Goal: Navigation & Orientation: Find specific page/section

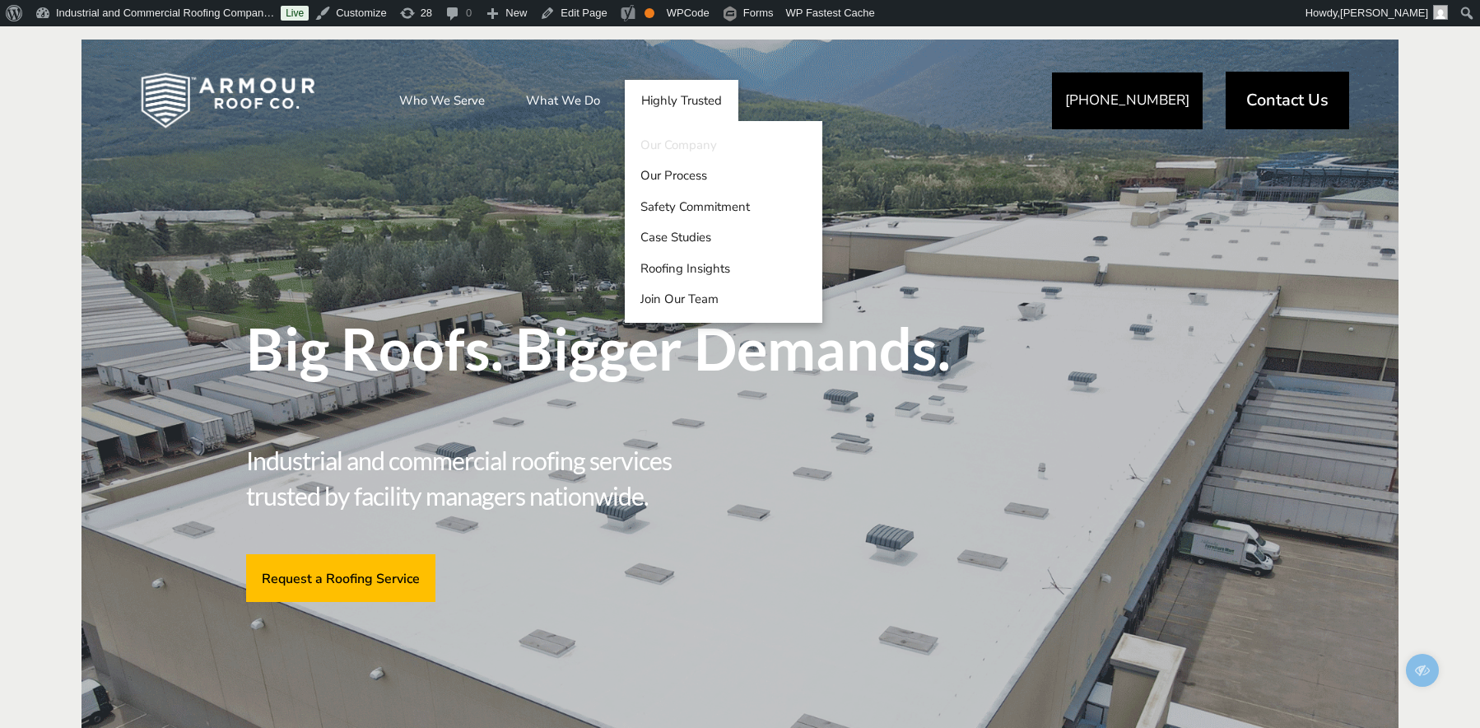
click at [660, 147] on link "Our Company" at bounding box center [724, 144] width 198 height 31
